Goal: Task Accomplishment & Management: Use online tool/utility

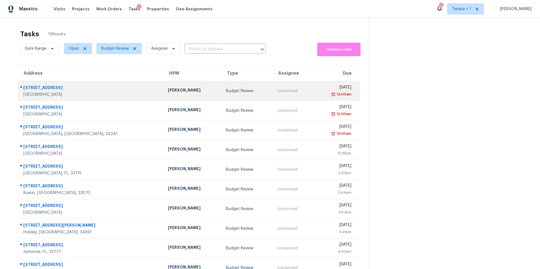
click at [165, 82] on td "[PERSON_NAME]" at bounding box center [192, 91] width 58 height 20
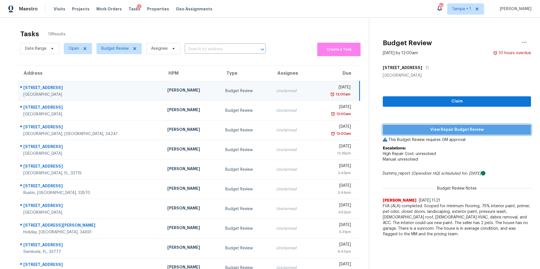
click at [482, 134] on button "View Repair Budget Review" at bounding box center [457, 130] width 148 height 10
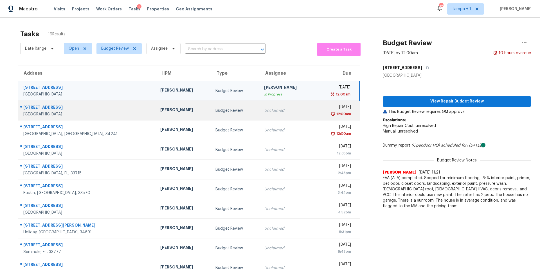
click at [211, 103] on td "Budget Review" at bounding box center [235, 111] width 48 height 20
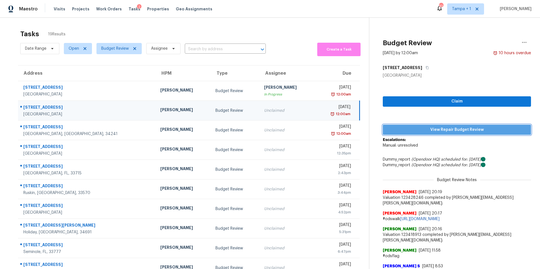
click at [425, 127] on span "View Repair Budget Review" at bounding box center [456, 130] width 139 height 7
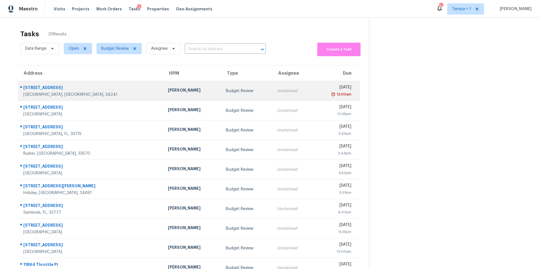
click at [168, 93] on div "[PERSON_NAME]" at bounding box center [192, 90] width 49 height 7
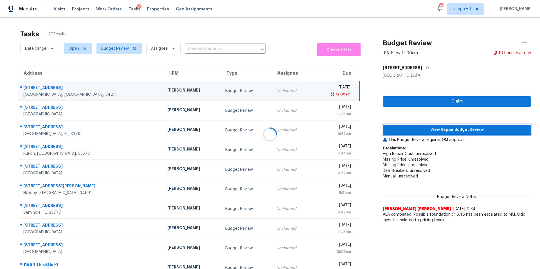
click at [453, 128] on span "View Repair Budget Review" at bounding box center [456, 130] width 139 height 7
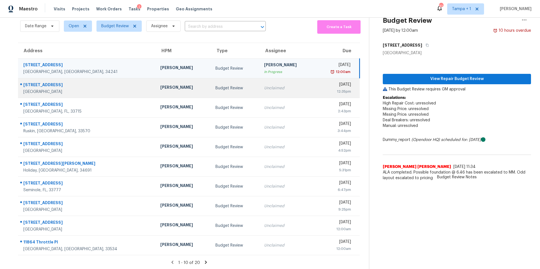
scroll to position [28, 0]
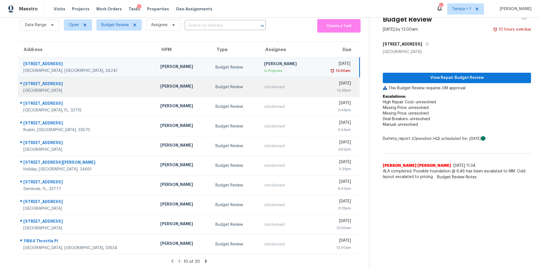
click at [166, 87] on td "[PERSON_NAME]" at bounding box center [183, 87] width 55 height 20
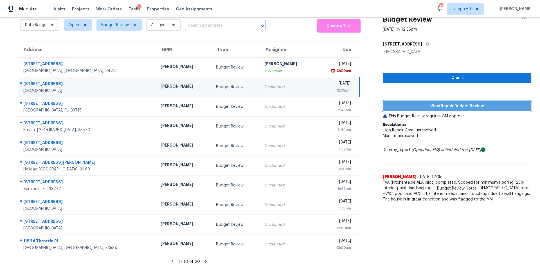
click at [440, 103] on span "View Repair Budget Review" at bounding box center [456, 106] width 139 height 7
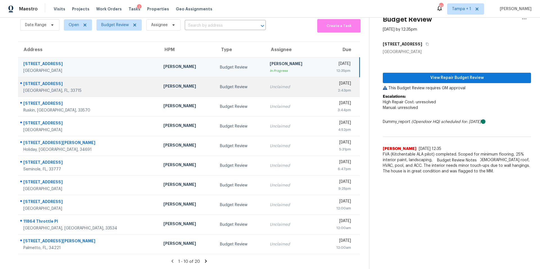
click at [168, 91] on td "[PERSON_NAME]" at bounding box center [187, 87] width 57 height 20
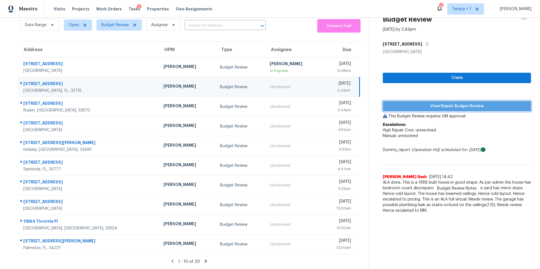
click at [455, 103] on span "View Repair Budget Review" at bounding box center [456, 106] width 139 height 7
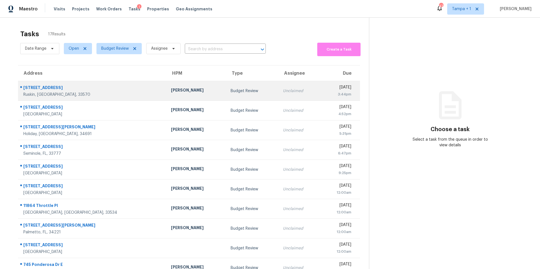
click at [171, 94] on div "[PERSON_NAME]" at bounding box center [196, 90] width 51 height 7
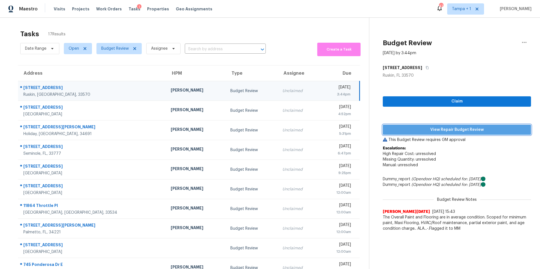
click at [433, 127] on span "View Repair Budget Review" at bounding box center [456, 130] width 139 height 7
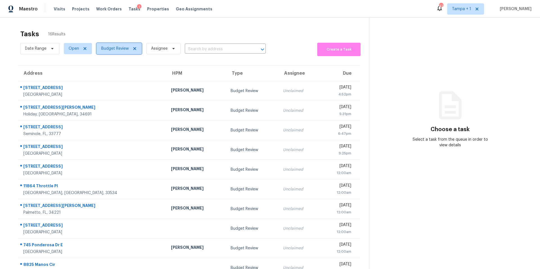
click at [111, 54] on span "Budget Review" at bounding box center [118, 48] width 45 height 11
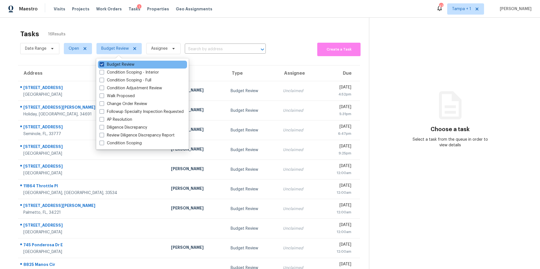
click at [109, 65] on label "Budget Review" at bounding box center [117, 65] width 35 height 6
click at [103, 65] on input "Budget Review" at bounding box center [102, 64] width 4 height 4
checkbox input "false"
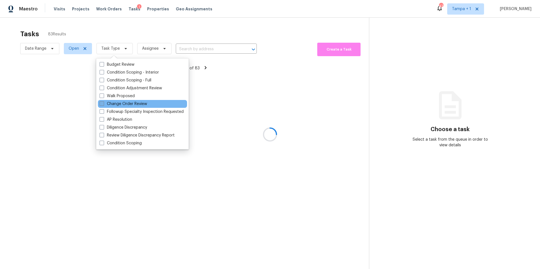
click at [116, 106] on label "Change Order Review" at bounding box center [124, 104] width 48 height 6
click at [103, 105] on input "Change Order Review" at bounding box center [102, 103] width 4 height 4
checkbox input "true"
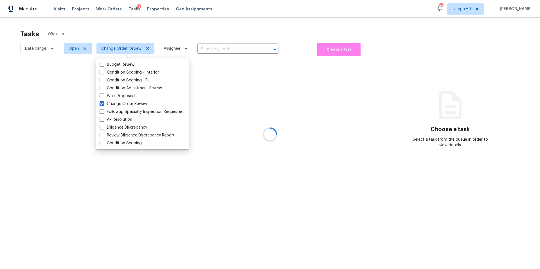
click at [187, 46] on div at bounding box center [270, 134] width 540 height 269
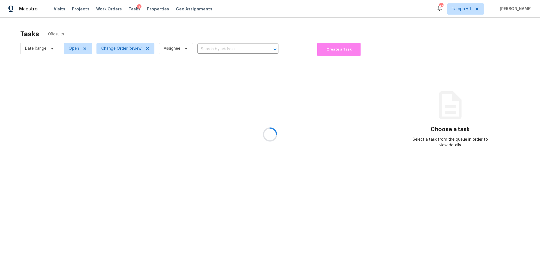
click at [194, 39] on div at bounding box center [270, 134] width 540 height 269
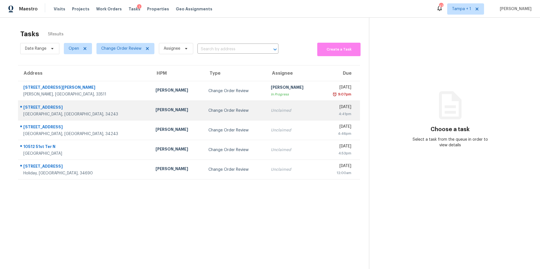
click at [151, 107] on td "[PERSON_NAME]" at bounding box center [177, 111] width 53 height 20
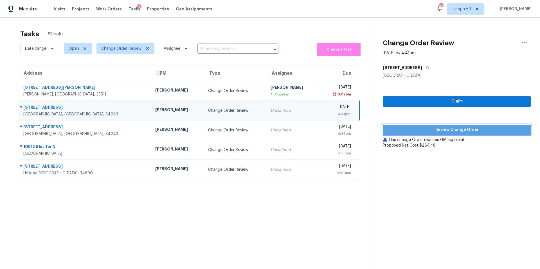
click at [426, 129] on span "Review Change Order" at bounding box center [456, 130] width 139 height 7
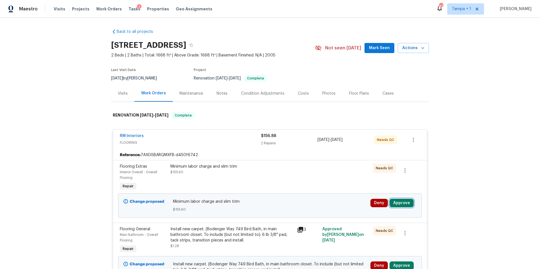
click at [401, 204] on button "Approve" at bounding box center [402, 203] width 24 height 8
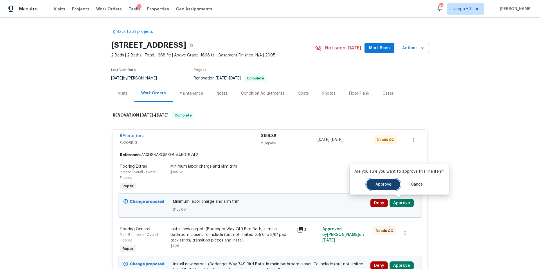
click at [376, 186] on span "Approve" at bounding box center [384, 185] width 16 height 4
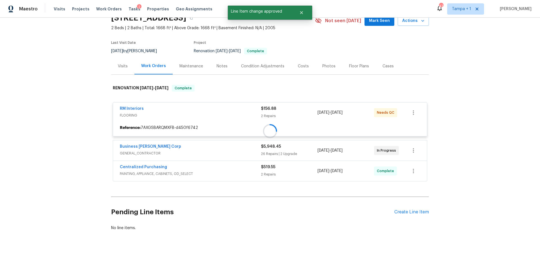
scroll to position [32, 0]
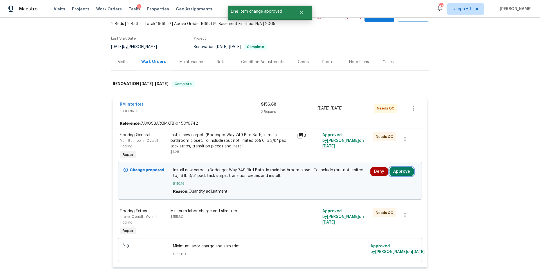
drag, startPoint x: 399, startPoint y: 171, endPoint x: 388, endPoint y: 171, distance: 10.4
click at [399, 171] on button "Approve" at bounding box center [402, 172] width 24 height 8
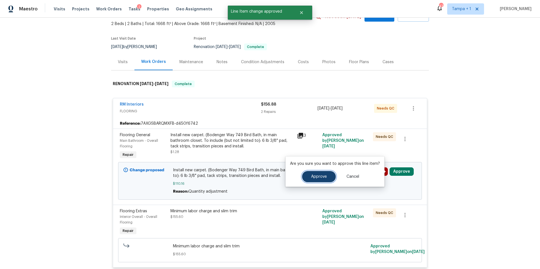
click at [315, 176] on span "Approve" at bounding box center [319, 177] width 16 height 4
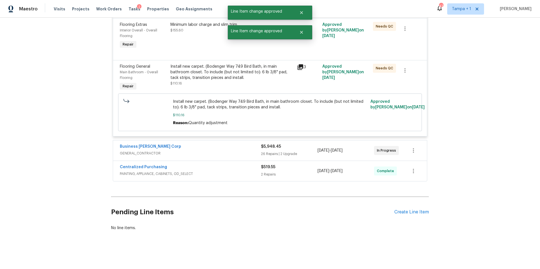
scroll to position [0, 0]
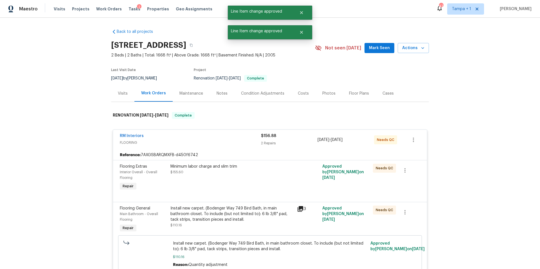
click at [291, 96] on div "Costs" at bounding box center [303, 93] width 24 height 17
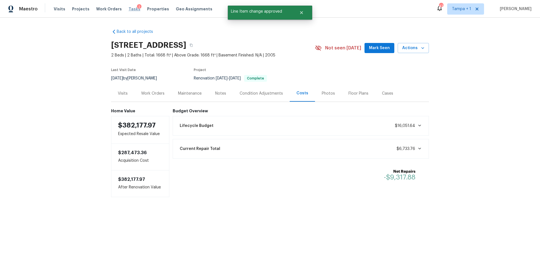
click at [129, 10] on span "Tasks" at bounding box center [135, 9] width 12 height 4
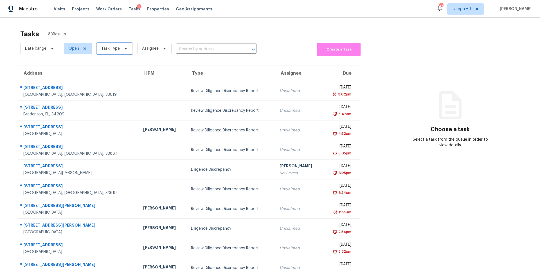
click at [102, 51] on span "Task Type" at bounding box center [110, 49] width 19 height 6
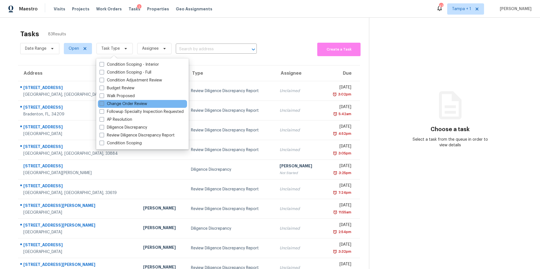
click at [109, 105] on label "Change Order Review" at bounding box center [124, 104] width 48 height 6
click at [103, 105] on input "Change Order Review" at bounding box center [102, 103] width 4 height 4
checkbox input "true"
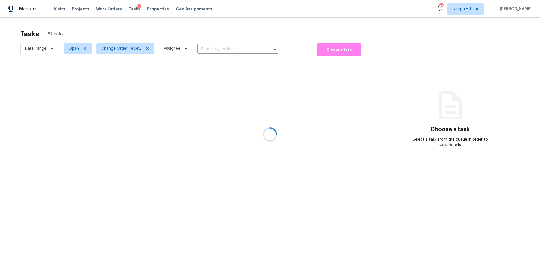
click at [229, 24] on div at bounding box center [270, 134] width 540 height 269
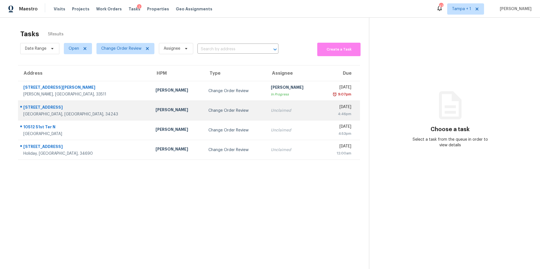
click at [151, 114] on td "[PERSON_NAME]" at bounding box center [177, 111] width 53 height 20
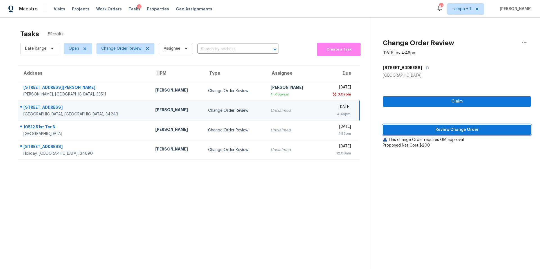
click at [435, 129] on span "Review Change Order" at bounding box center [456, 130] width 139 height 7
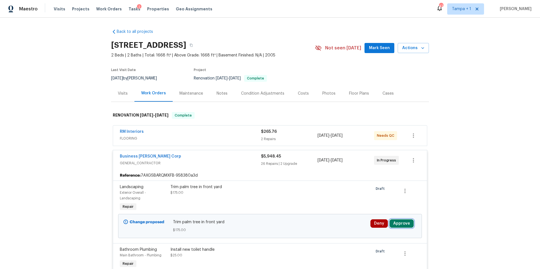
click at [399, 226] on button "Approve" at bounding box center [402, 224] width 24 height 8
click at [384, 206] on span "Approve" at bounding box center [384, 205] width 16 height 4
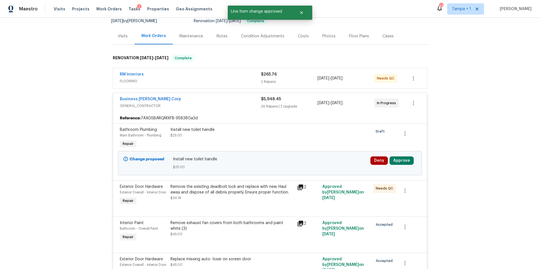
scroll to position [142, 0]
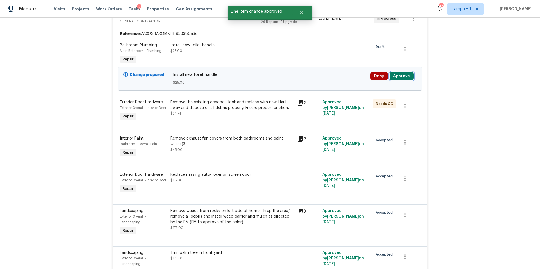
click at [404, 78] on button "Approve" at bounding box center [402, 76] width 24 height 8
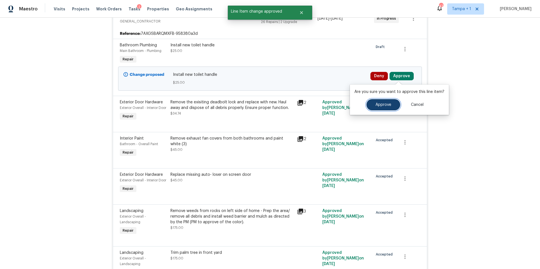
click at [380, 103] on span "Approve" at bounding box center [384, 105] width 16 height 4
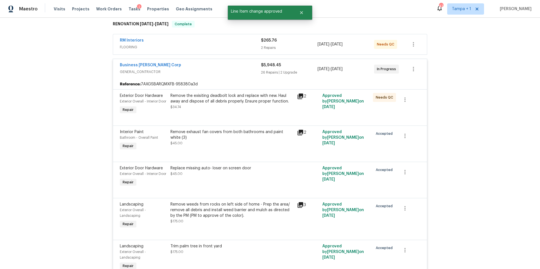
scroll to position [3, 0]
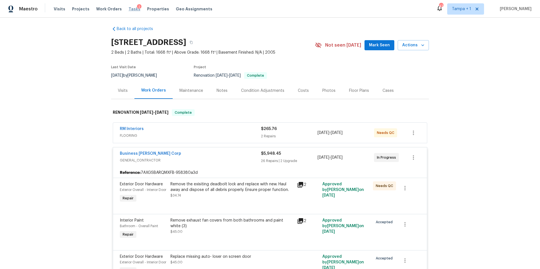
click at [129, 10] on span "Tasks" at bounding box center [135, 9] width 12 height 4
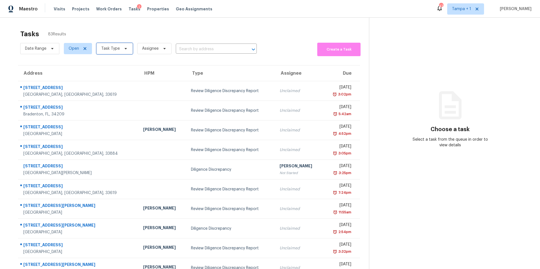
click at [113, 46] on span "Task Type" at bounding box center [110, 49] width 19 height 6
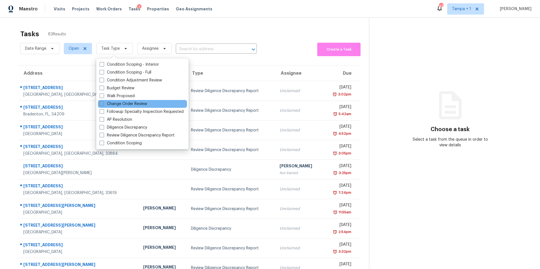
click at [120, 102] on label "Change Order Review" at bounding box center [124, 104] width 48 height 6
click at [103, 102] on input "Change Order Review" at bounding box center [102, 103] width 4 height 4
checkbox input "true"
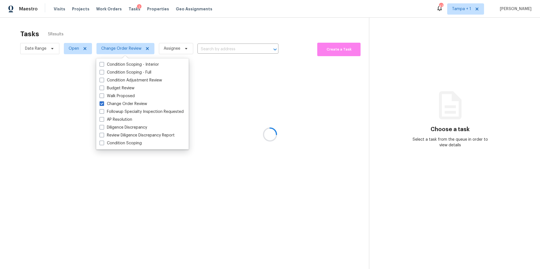
click at [227, 32] on div at bounding box center [270, 134] width 540 height 269
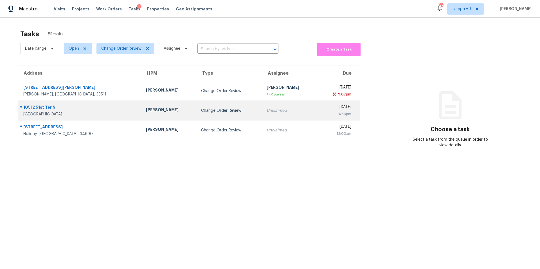
click at [146, 113] on div "[PERSON_NAME]" at bounding box center [169, 110] width 46 height 7
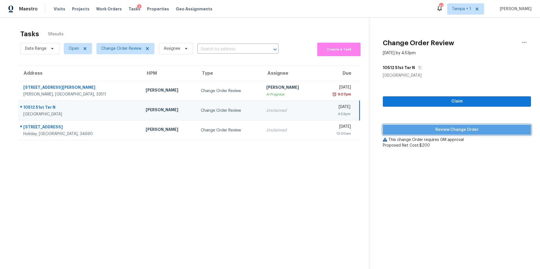
click at [422, 127] on span "Review Change Order" at bounding box center [456, 130] width 139 height 7
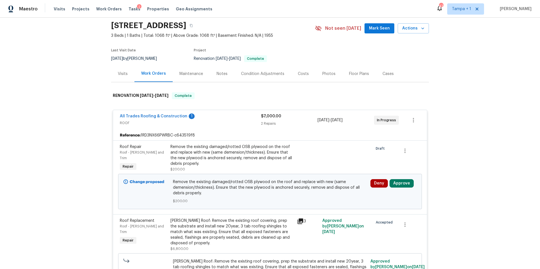
scroll to position [44, 0]
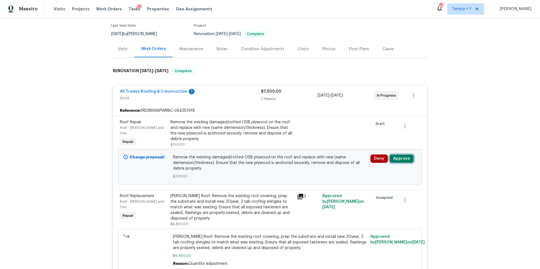
click at [404, 155] on button "Approve" at bounding box center [402, 159] width 24 height 8
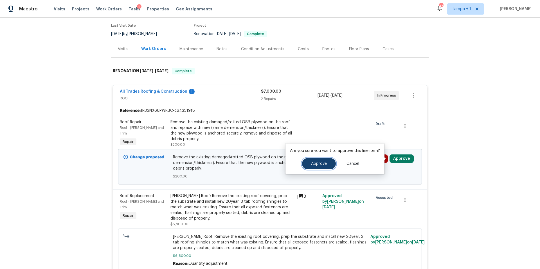
click at [320, 164] on span "Approve" at bounding box center [319, 164] width 16 height 4
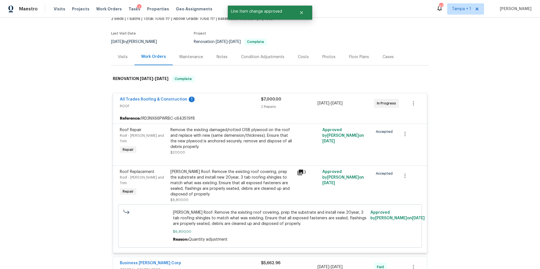
scroll to position [0, 0]
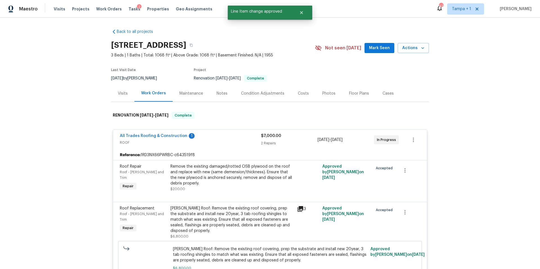
click at [302, 96] on div "Costs" at bounding box center [303, 93] width 24 height 17
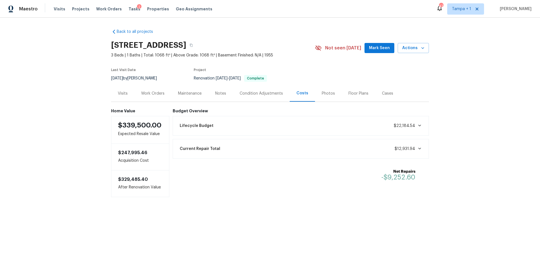
click at [137, 7] on div "2" at bounding box center [139, 7] width 5 height 6
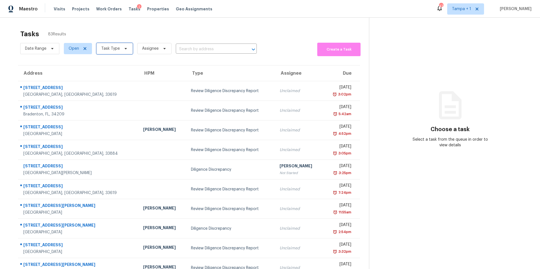
click at [116, 50] on span "Task Type" at bounding box center [110, 49] width 19 height 6
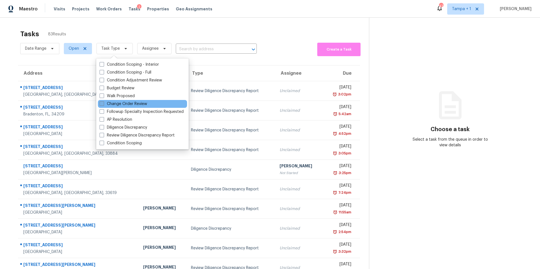
click at [131, 105] on label "Change Order Review" at bounding box center [124, 104] width 48 height 6
click at [103, 105] on input "Change Order Review" at bounding box center [102, 103] width 4 height 4
checkbox input "true"
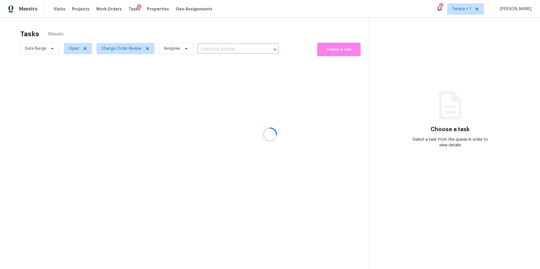
click at [194, 42] on div at bounding box center [270, 134] width 540 height 269
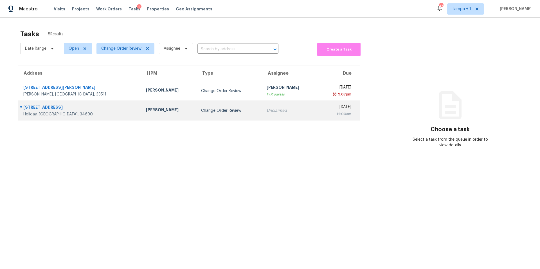
click at [141, 117] on td "[PERSON_NAME]" at bounding box center [168, 111] width 55 height 20
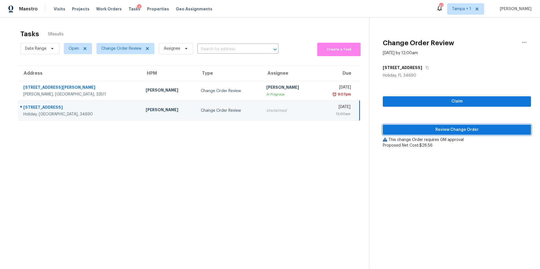
click at [451, 127] on span "Review Change Order" at bounding box center [456, 130] width 139 height 7
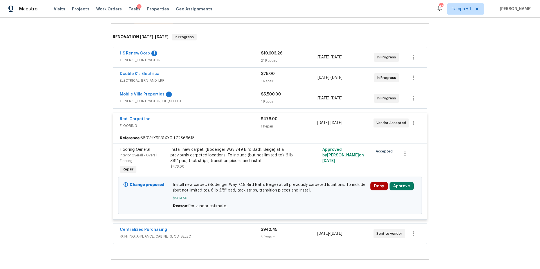
scroll to position [118, 0]
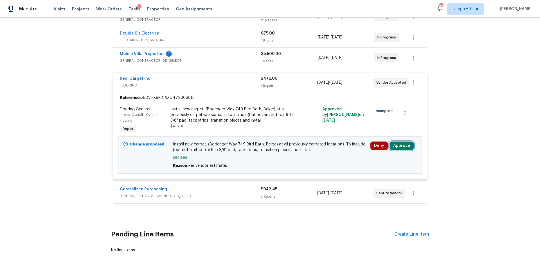
drag, startPoint x: 406, startPoint y: 145, endPoint x: 390, endPoint y: 157, distance: 20.5
click at [406, 145] on button "Approve" at bounding box center [402, 146] width 24 height 8
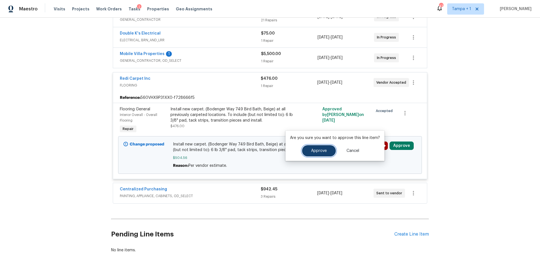
click at [316, 146] on button "Approve" at bounding box center [319, 150] width 34 height 11
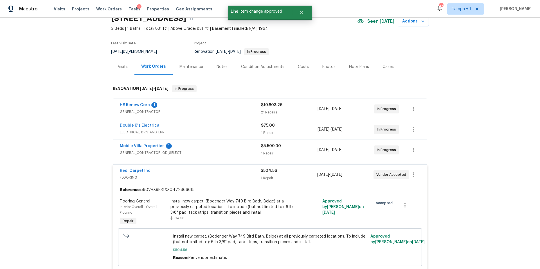
scroll to position [0, 0]
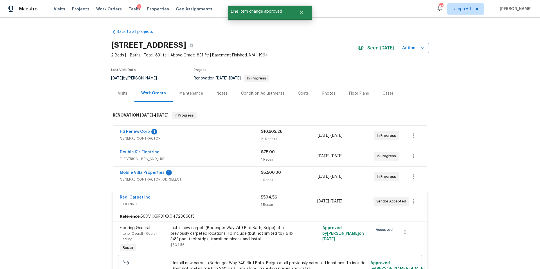
click at [291, 98] on div "Costs" at bounding box center [303, 93] width 24 height 17
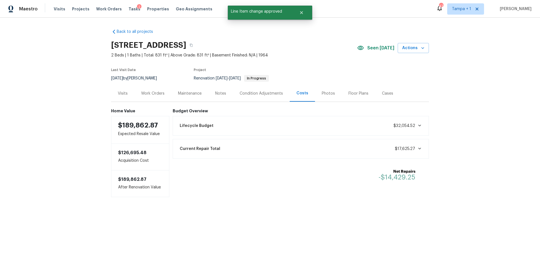
click at [240, 96] on div "Condition Adjustments" at bounding box center [261, 93] width 57 height 17
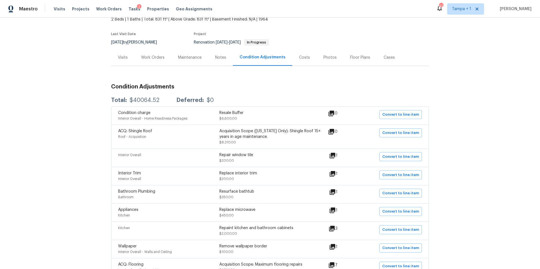
scroll to position [37, 0]
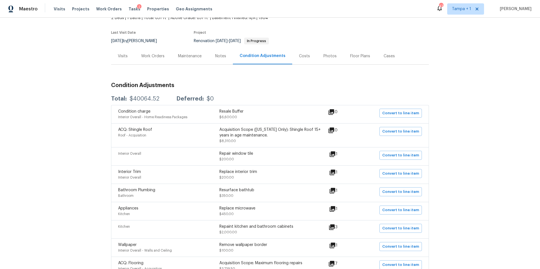
click at [150, 64] on div "Work Orders" at bounding box center [152, 56] width 37 height 17
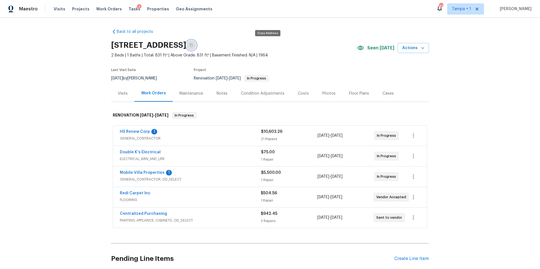
click at [193, 46] on icon "button" at bounding box center [191, 45] width 3 height 3
click at [214, 138] on span "GENERAL_CONTRACTOR" at bounding box center [190, 139] width 141 height 6
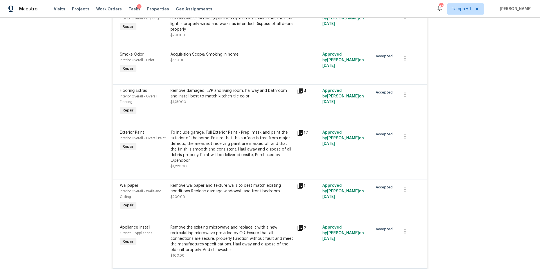
scroll to position [727, 0]
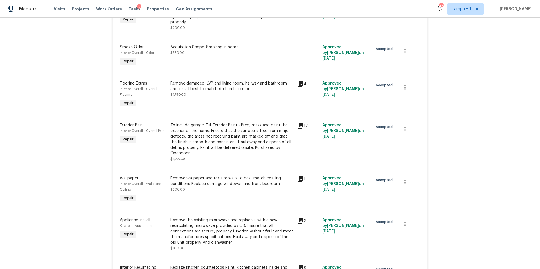
click at [215, 138] on div "To include garage. Full Exterior Paint - Prep, mask and paint the exterior of t…" at bounding box center [231, 140] width 123 height 34
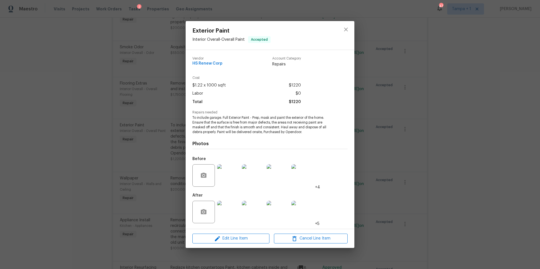
click at [433, 125] on div "Exterior Paint Interior Overall - Overall Paint Accepted Vendor HS Renew Corp A…" at bounding box center [270, 134] width 540 height 269
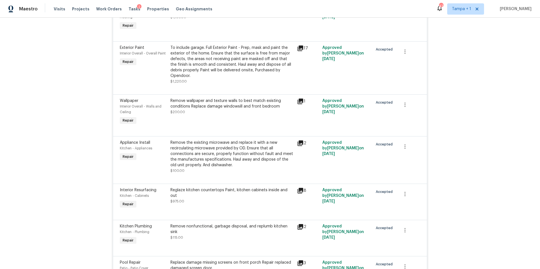
scroll to position [809, 0]
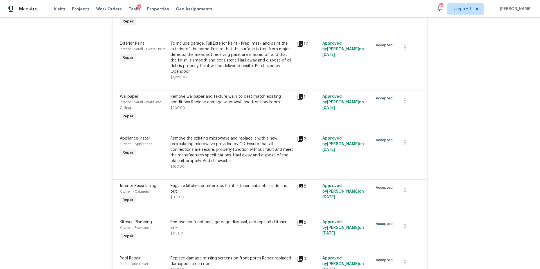
click at [244, 212] on div at bounding box center [270, 209] width 300 height 7
click at [243, 199] on div "Reglaze kitchen countertops Paint, kitchen cabinets inside and out $975.00" at bounding box center [232, 195] width 127 height 26
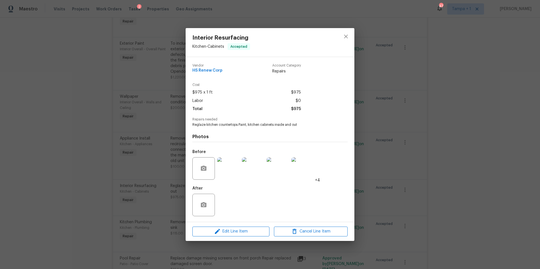
click at [231, 163] on img at bounding box center [228, 169] width 23 height 23
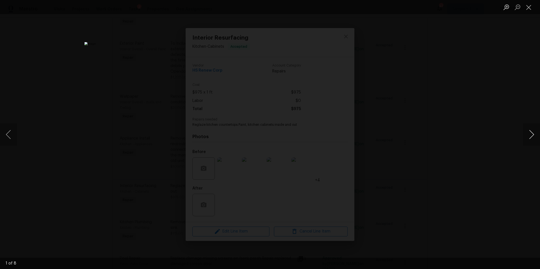
click at [529, 138] on button "Next image" at bounding box center [531, 134] width 17 height 23
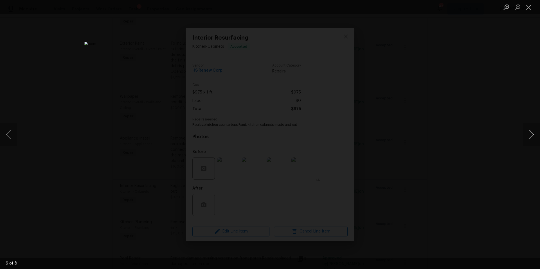
click at [529, 138] on button "Next image" at bounding box center [531, 134] width 17 height 23
click at [492, 136] on div "Lightbox" at bounding box center [270, 134] width 540 height 269
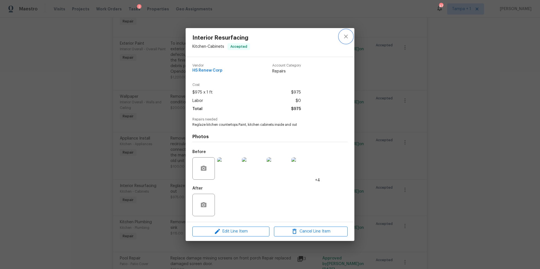
click at [345, 36] on icon "close" at bounding box center [346, 36] width 7 height 7
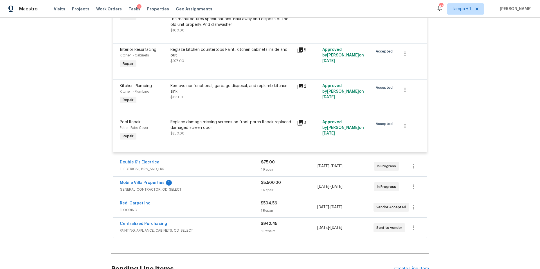
scroll to position [954, 0]
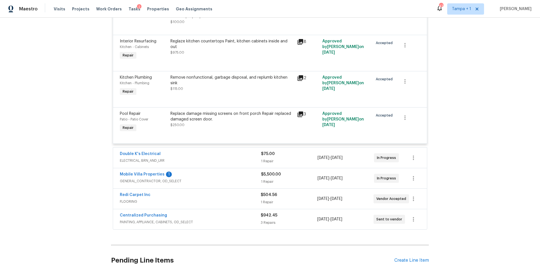
click at [198, 150] on div "Double K's Electrical ELECTRICAL, BRN_AND_LRR $75.00 1 Repair 8/11/2025 - 8/13/…" at bounding box center [270, 158] width 314 height 20
click at [201, 165] on div "Double K's Electrical ELECTRICAL, BRN_AND_LRR" at bounding box center [190, 158] width 141 height 14
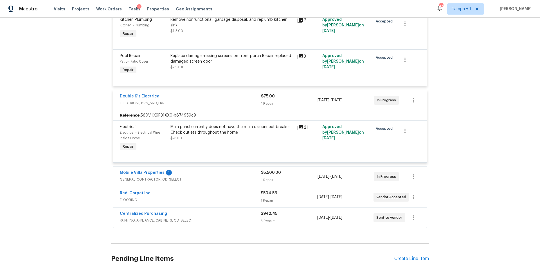
scroll to position [1063, 0]
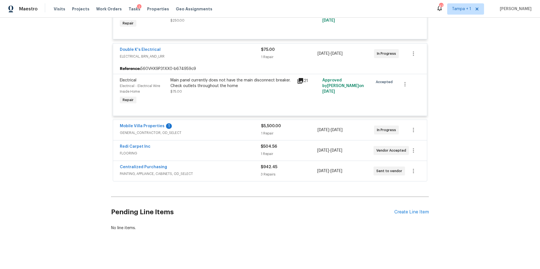
click at [205, 109] on div "Electrical Electrical - Electrical Wire Inside Home Repair Main panel currently…" at bounding box center [270, 95] width 314 height 42
click at [195, 123] on div "Mobile Villa Properties 1" at bounding box center [190, 126] width 141 height 7
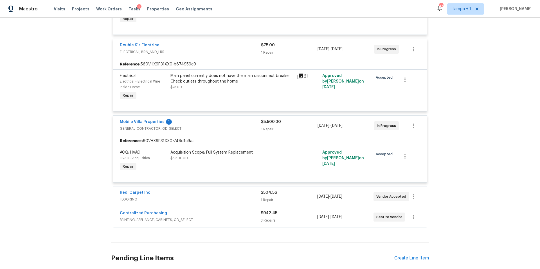
click at [195, 125] on div "Mobile Villa Properties 1" at bounding box center [190, 122] width 141 height 7
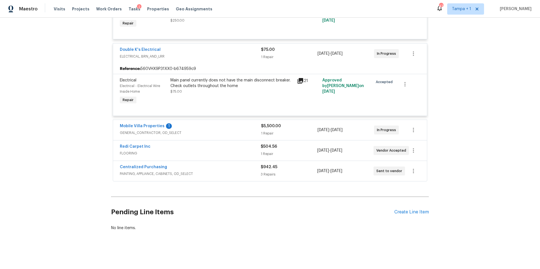
click at [205, 151] on span "FLOORING" at bounding box center [190, 154] width 141 height 6
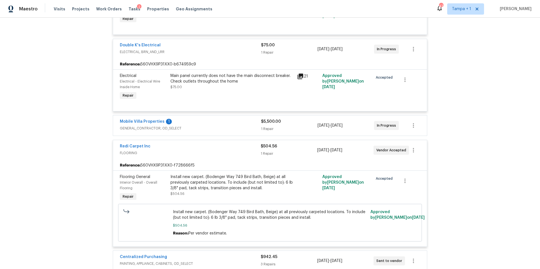
click at [205, 147] on div "Redi Carpet Inc" at bounding box center [190, 147] width 141 height 7
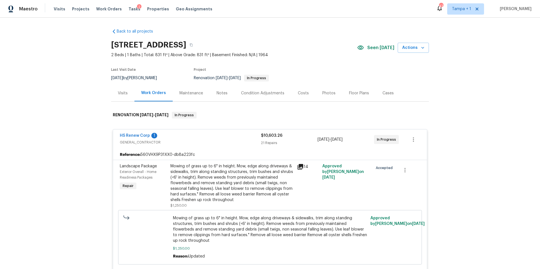
scroll to position [0, 0]
click at [298, 95] on div "Costs" at bounding box center [303, 94] width 11 height 6
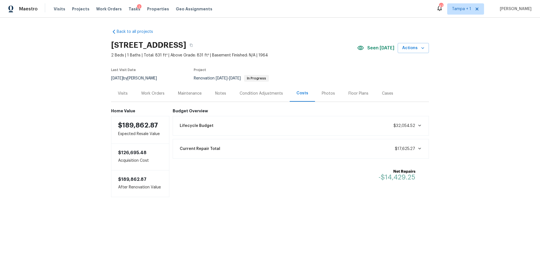
click at [157, 92] on div "Work Orders" at bounding box center [152, 94] width 23 height 6
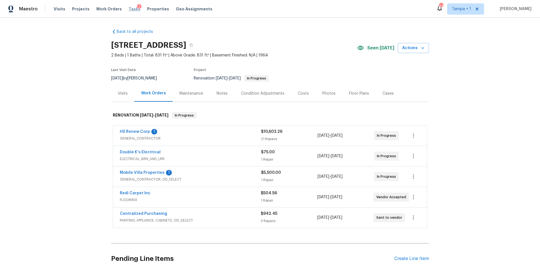
click at [129, 7] on span "Tasks" at bounding box center [135, 9] width 12 height 4
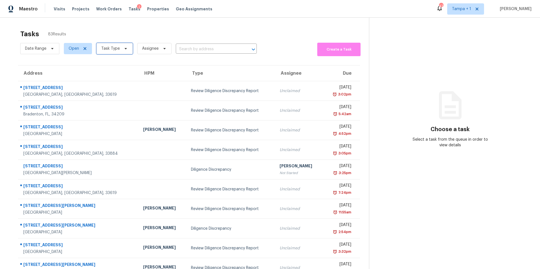
click at [112, 52] on span "Task Type" at bounding box center [114, 48] width 36 height 11
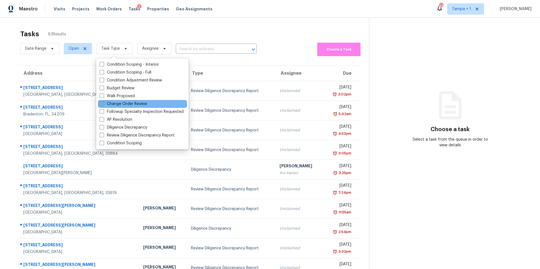
click at [120, 105] on label "Change Order Review" at bounding box center [124, 104] width 48 height 6
click at [103, 105] on input "Change Order Review" at bounding box center [102, 103] width 4 height 4
checkbox input "true"
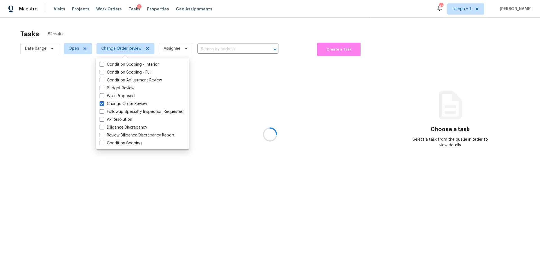
click at [255, 28] on div at bounding box center [270, 134] width 540 height 269
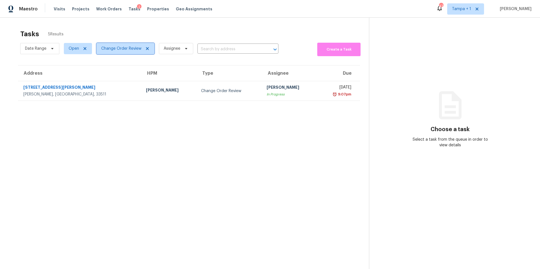
click at [130, 48] on span "Change Order Review" at bounding box center [121, 49] width 40 height 6
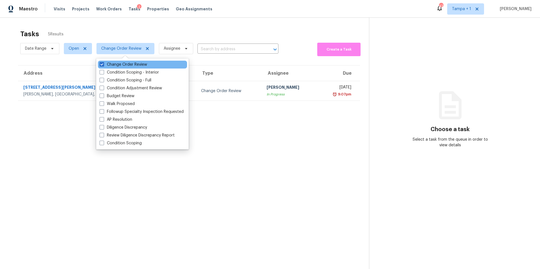
click at [107, 68] on div "Change Order Review" at bounding box center [142, 65] width 89 height 8
click at [107, 65] on label "Change Order Review" at bounding box center [124, 65] width 48 height 6
click at [103, 65] on input "Change Order Review" at bounding box center [102, 64] width 4 height 4
checkbox input "false"
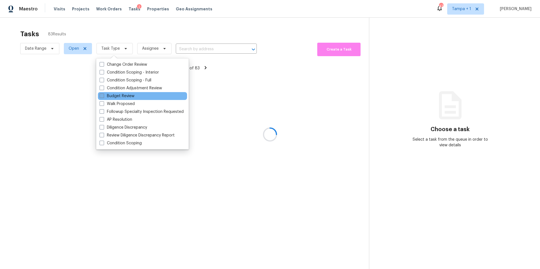
click at [114, 96] on label "Budget Review" at bounding box center [117, 96] width 35 height 6
click at [103, 96] on input "Budget Review" at bounding box center [102, 95] width 4 height 4
checkbox input "true"
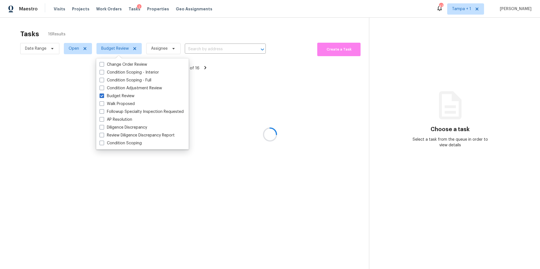
click at [210, 35] on div at bounding box center [270, 134] width 540 height 269
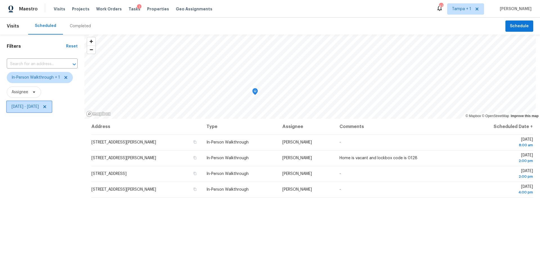
click at [14, 110] on span "[DATE] - [DATE]" at bounding box center [29, 106] width 45 height 11
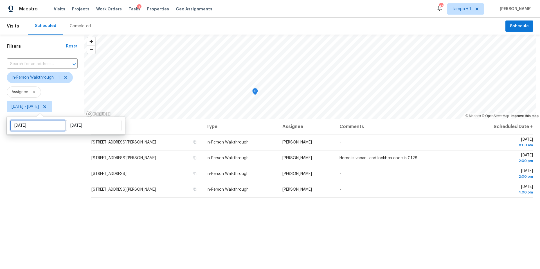
click at [21, 129] on input "[DATE]" at bounding box center [37, 125] width 55 height 11
select select "7"
select select "2025"
select select "8"
select select "2025"
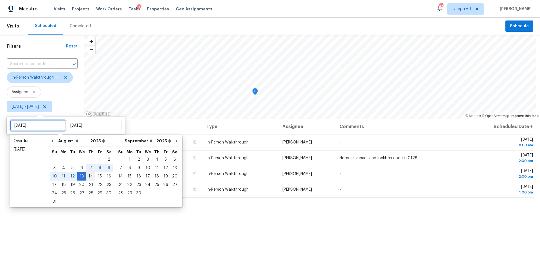
type input "[DATE]"
click at [87, 177] on div "14" at bounding box center [90, 177] width 9 height 8
type input "[DATE]"
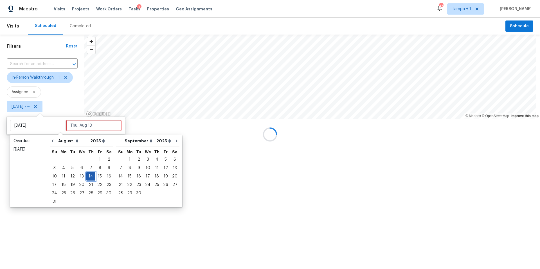
click at [87, 177] on div "14" at bounding box center [90, 177] width 9 height 8
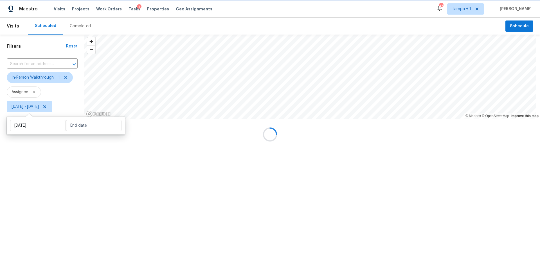
type input "[DATE]"
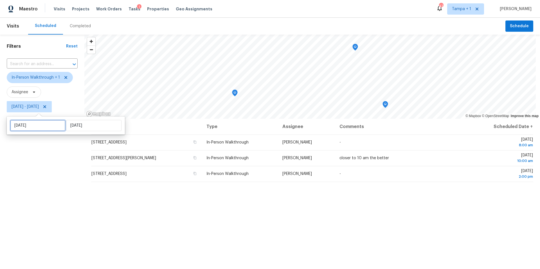
click at [42, 124] on input "[DATE]" at bounding box center [37, 125] width 55 height 11
select select "7"
select select "2025"
select select "8"
select select "2025"
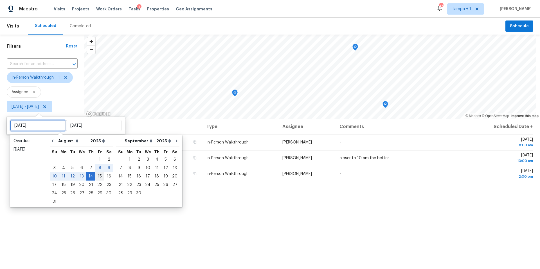
type input "[DATE]"
click at [97, 175] on div "15" at bounding box center [99, 177] width 9 height 8
type input "[DATE]"
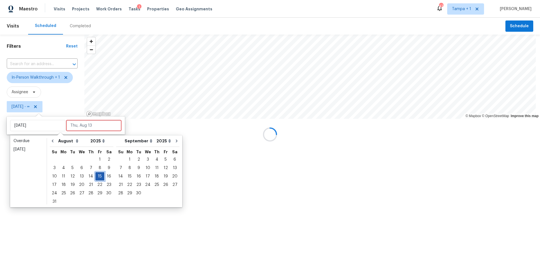
click at [97, 175] on div "15" at bounding box center [99, 177] width 9 height 8
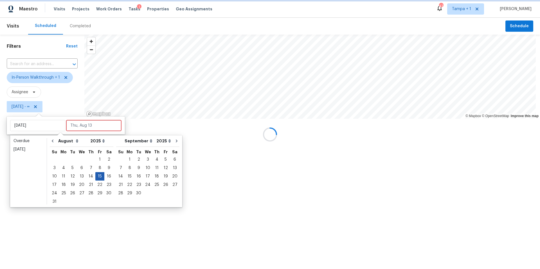
type input "Fri, Aug 15"
